Goal: Check status: Check status

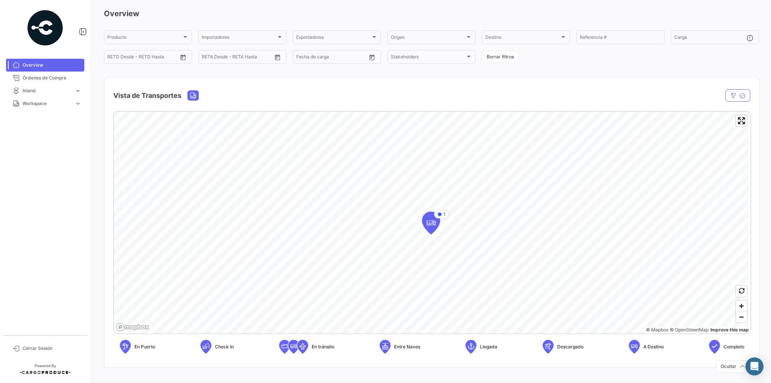
scroll to position [31, 0]
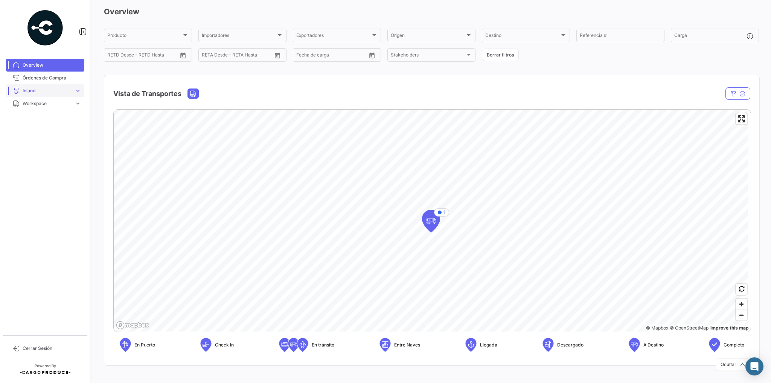
click at [34, 90] on span "Inland" at bounding box center [47, 90] width 49 height 7
click at [35, 106] on span "Cargas Inland" at bounding box center [35, 106] width 30 height 7
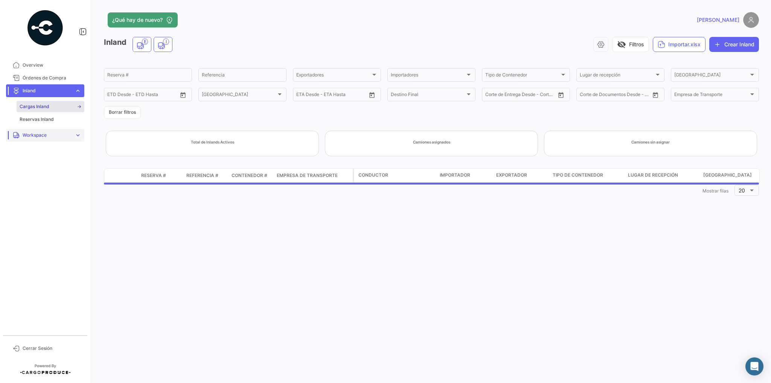
click at [32, 138] on span "Workspace" at bounding box center [47, 135] width 49 height 7
click at [22, 131] on span "Inland" at bounding box center [26, 132] width 13 height 7
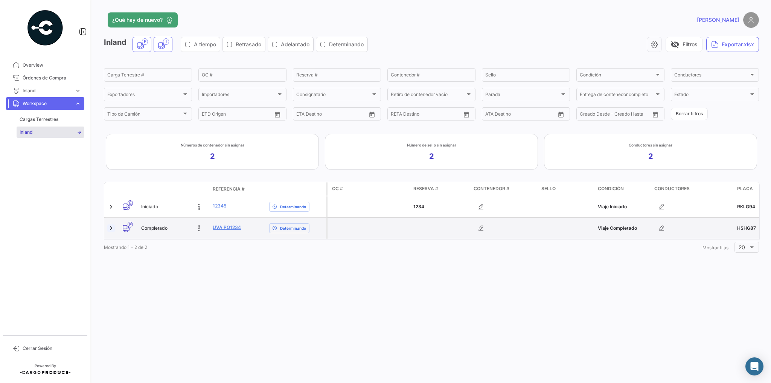
click at [112, 228] on link at bounding box center [111, 228] width 8 height 8
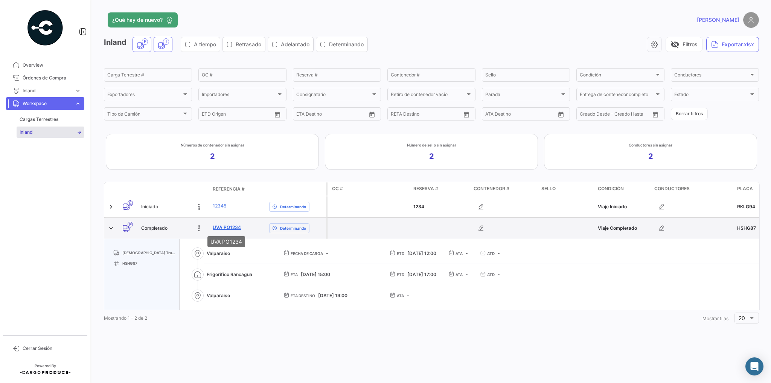
click at [227, 227] on link "UVA PO1234" at bounding box center [227, 227] width 28 height 7
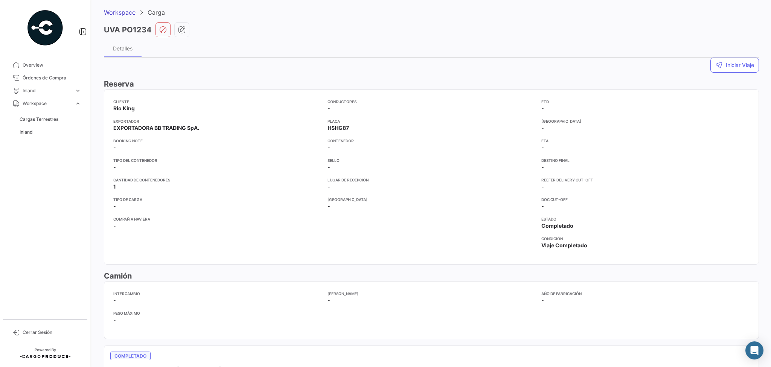
scroll to position [30, 0]
drag, startPoint x: 327, startPoint y: 125, endPoint x: 347, endPoint y: 124, distance: 20.3
click at [347, 124] on span "HSHG87" at bounding box center [338, 126] width 21 height 8
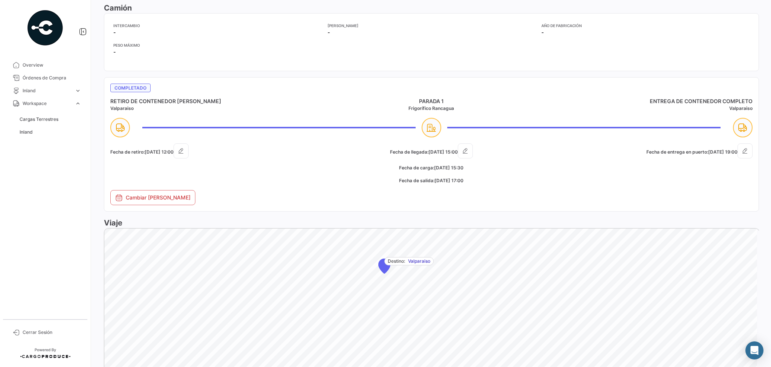
scroll to position [301, 0]
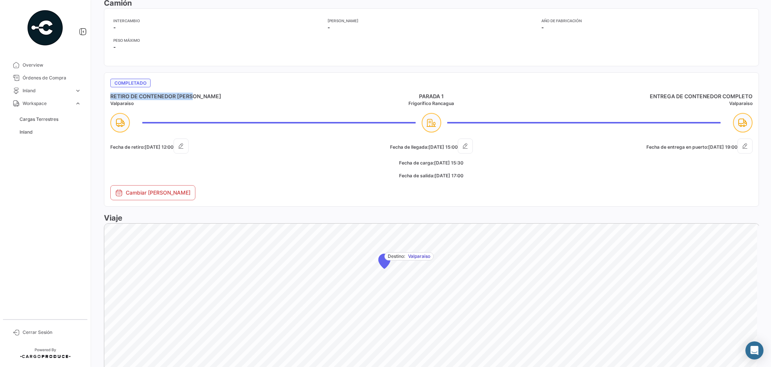
drag, startPoint x: 110, startPoint y: 95, endPoint x: 203, endPoint y: 93, distance: 92.7
click at [203, 93] on h4 "RETIRO DE CONTENEDOR [PERSON_NAME]" at bounding box center [217, 97] width 214 height 8
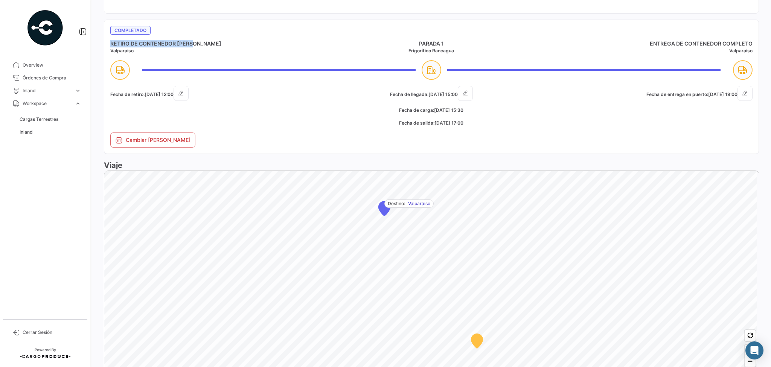
scroll to position [362, 0]
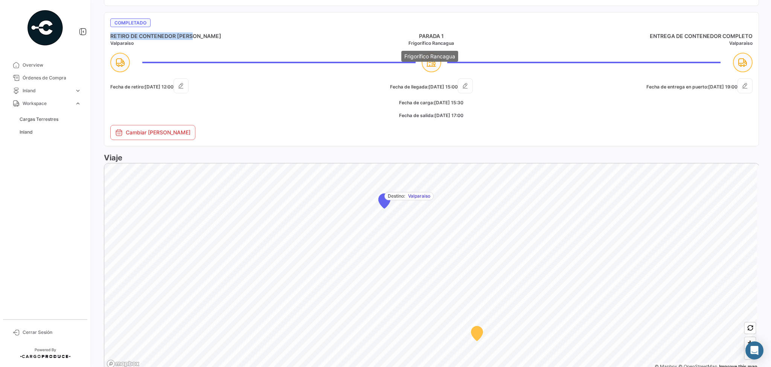
drag, startPoint x: 401, startPoint y: 36, endPoint x: 464, endPoint y: 40, distance: 63.4
click at [464, 40] on div "PARADA 1 Frigorífico Rancagua" at bounding box center [432, 39] width 214 height 14
drag, startPoint x: 648, startPoint y: 34, endPoint x: 751, endPoint y: 35, distance: 102.4
click at [751, 35] on mat-card "Completado RETIRO DE CONTENEDOR [PERSON_NAME] PARADA 1 Frigorífico Rancagua ENT…" at bounding box center [431, 79] width 655 height 134
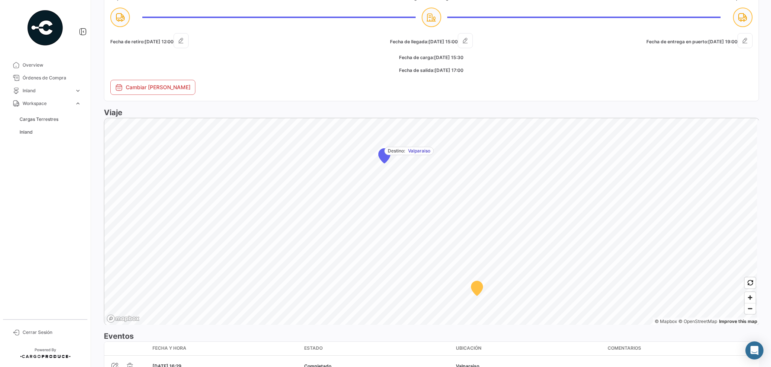
scroll to position [452, 0]
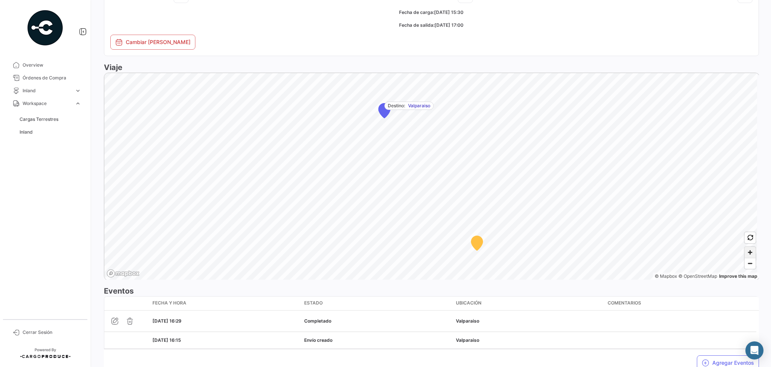
click at [746, 253] on span "Zoom in" at bounding box center [750, 252] width 11 height 11
click at [745, 249] on span "Zoom in" at bounding box center [750, 252] width 11 height 11
drag, startPoint x: 743, startPoint y: 249, endPoint x: 747, endPoint y: 251, distance: 3.9
click at [745, 249] on span "Zoom in" at bounding box center [750, 252] width 11 height 11
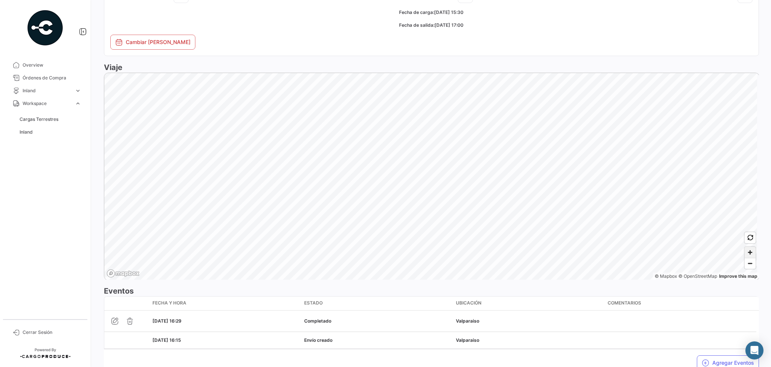
click at [752, 252] on span "Zoom in" at bounding box center [750, 252] width 11 height 11
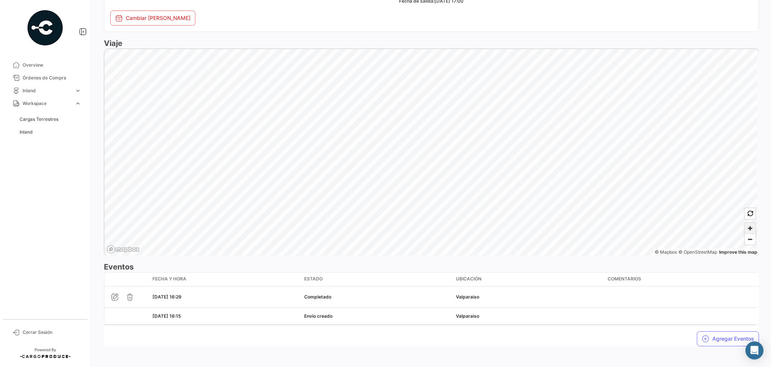
scroll to position [478, 0]
click at [723, 335] on button "Agregar Eventos" at bounding box center [728, 337] width 62 height 15
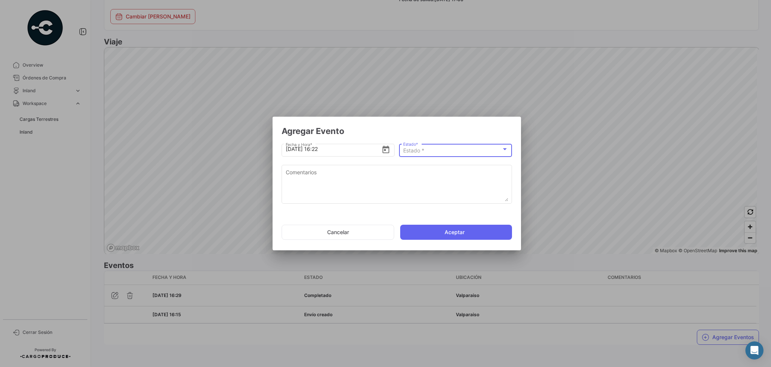
click at [455, 149] on div "Estado *" at bounding box center [452, 151] width 98 height 6
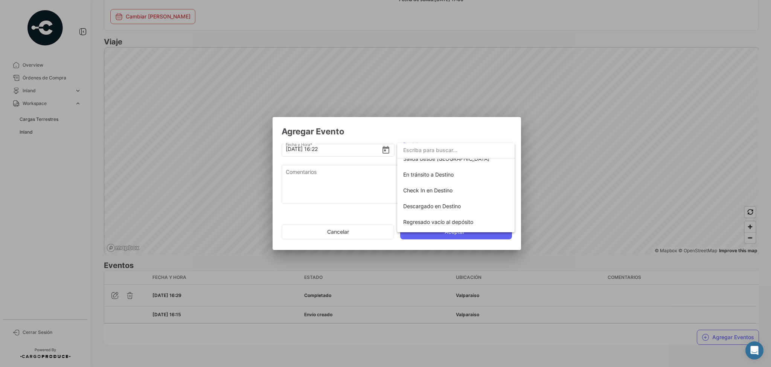
scroll to position [121, 0]
click at [332, 171] on div at bounding box center [385, 183] width 771 height 367
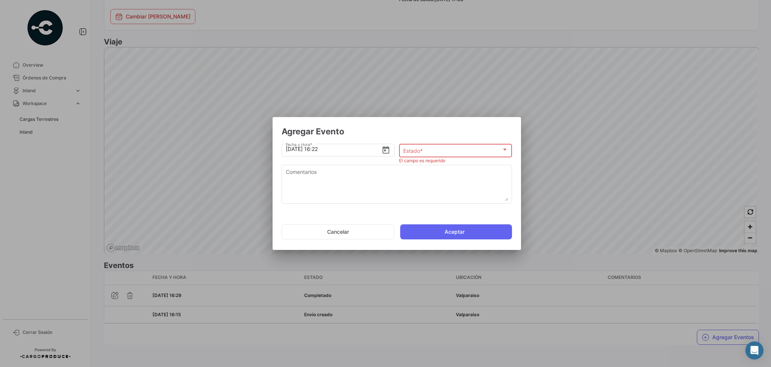
click at [598, 158] on div at bounding box center [385, 183] width 771 height 367
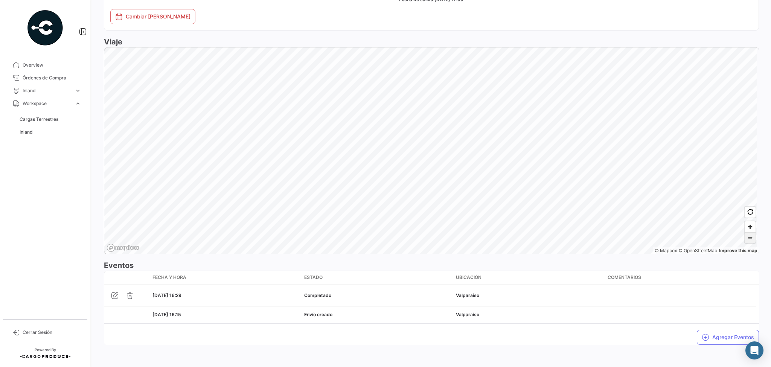
click at [745, 238] on span "Zoom out" at bounding box center [750, 238] width 11 height 11
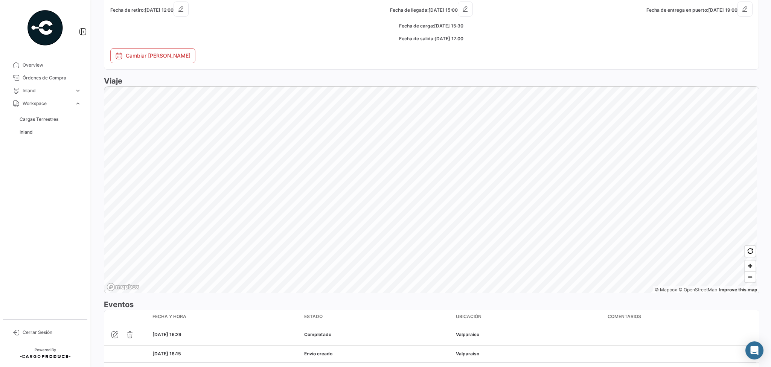
scroll to position [447, 0]
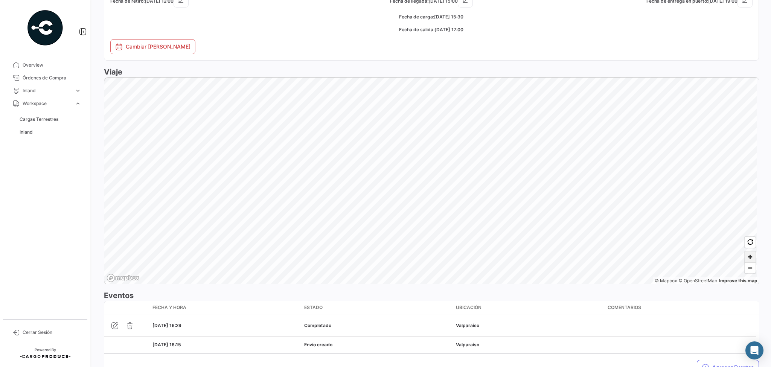
click at [748, 255] on span "Zoom in" at bounding box center [750, 257] width 11 height 11
click at [750, 267] on span "Zoom out" at bounding box center [750, 268] width 11 height 11
click at [752, 257] on span "Zoom in" at bounding box center [750, 257] width 11 height 11
click at [752, 256] on span "Zoom in" at bounding box center [750, 257] width 11 height 11
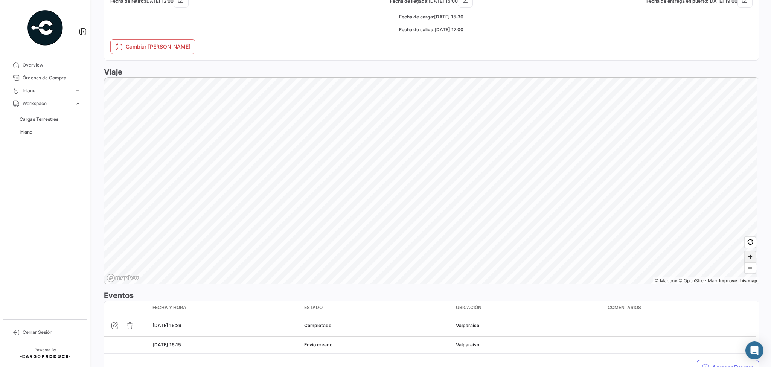
click at [752, 256] on span "Zoom in" at bounding box center [750, 257] width 11 height 11
click at [749, 265] on span "Zoom out" at bounding box center [750, 268] width 11 height 11
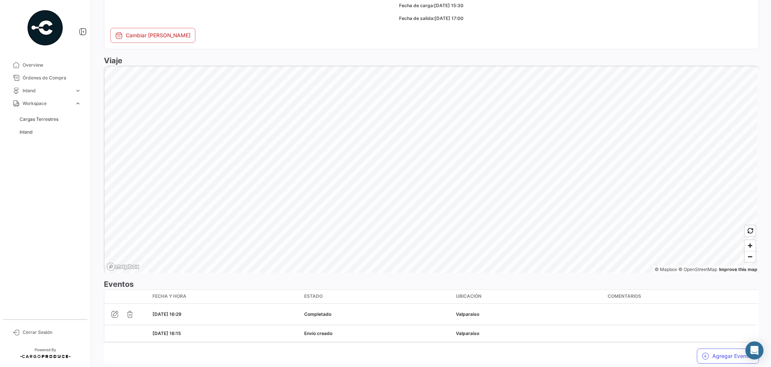
scroll to position [478, 0]
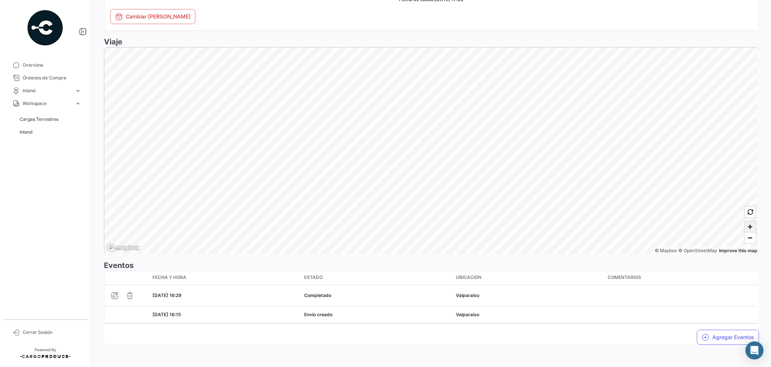
click at [747, 224] on span "Zoom in" at bounding box center [750, 226] width 11 height 11
click at [749, 229] on span "Zoom in" at bounding box center [750, 226] width 11 height 11
click at [748, 237] on span "Zoom out" at bounding box center [750, 238] width 11 height 11
click at [748, 227] on span "Zoom in" at bounding box center [750, 226] width 11 height 11
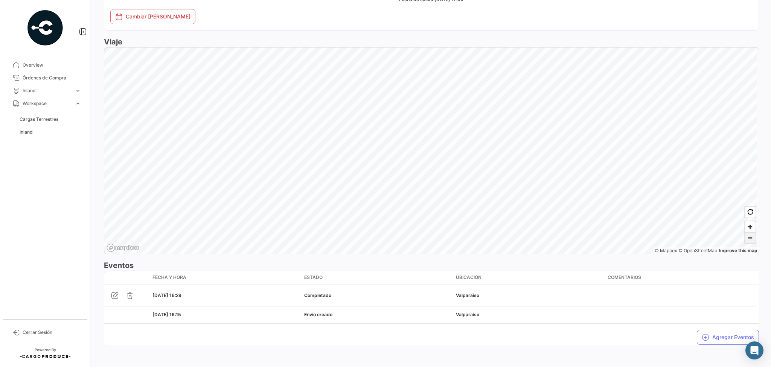
click at [745, 237] on span "Zoom out" at bounding box center [750, 238] width 11 height 11
click at [750, 224] on span "Zoom in" at bounding box center [750, 226] width 11 height 11
click at [749, 238] on span "Zoom out" at bounding box center [750, 238] width 11 height 11
click at [749, 229] on span "Zoom in" at bounding box center [750, 226] width 11 height 11
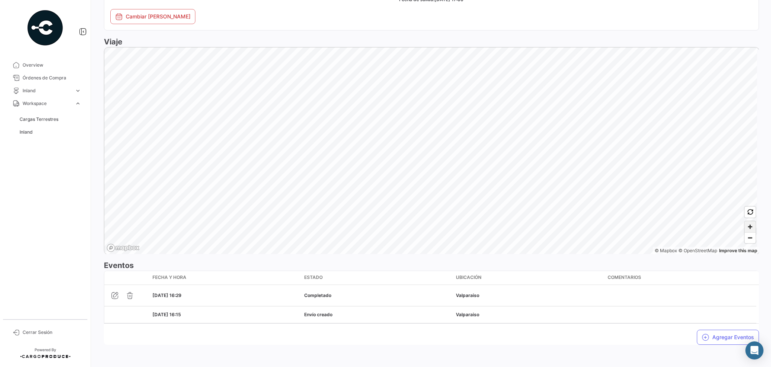
click at [749, 229] on span "Zoom in" at bounding box center [750, 226] width 11 height 11
click at [751, 238] on span "Zoom out" at bounding box center [750, 238] width 11 height 11
click at [746, 240] on span "Zoom out" at bounding box center [750, 238] width 11 height 11
click at [749, 226] on span "Zoom in" at bounding box center [750, 226] width 11 height 11
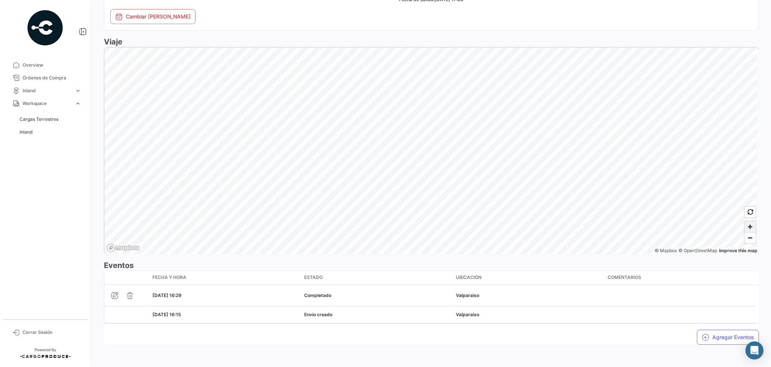
click at [749, 226] on span "Zoom in" at bounding box center [750, 226] width 11 height 11
click at [749, 235] on span "Zoom out" at bounding box center [750, 238] width 11 height 11
click at [749, 240] on span "Zoom out" at bounding box center [750, 238] width 11 height 11
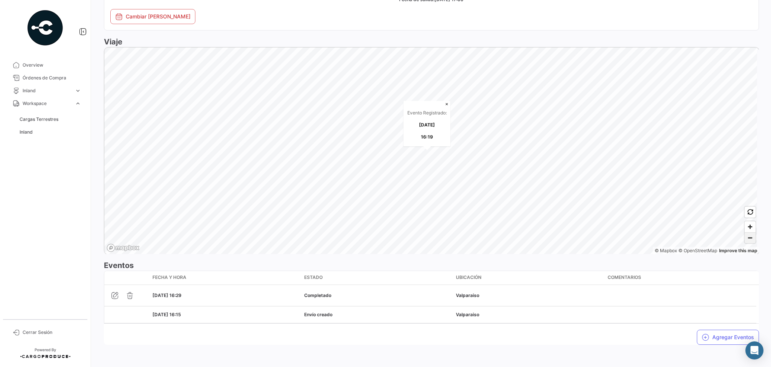
click at [749, 240] on span "Zoom out" at bounding box center [750, 238] width 11 height 11
click at [46, 121] on span "Cargas Terrestres" at bounding box center [39, 119] width 39 height 7
